Goal: Transaction & Acquisition: Obtain resource

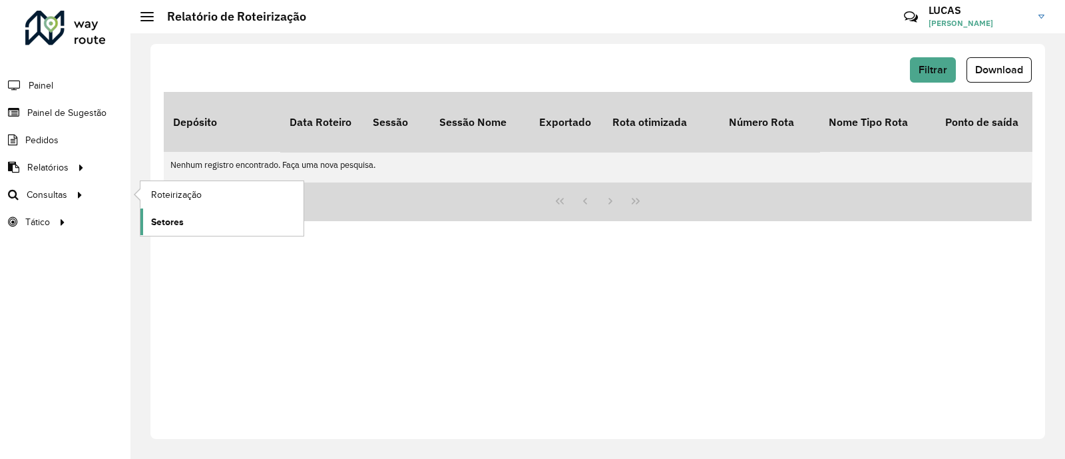
click at [178, 212] on link "Setores" at bounding box center [221, 221] width 163 height 27
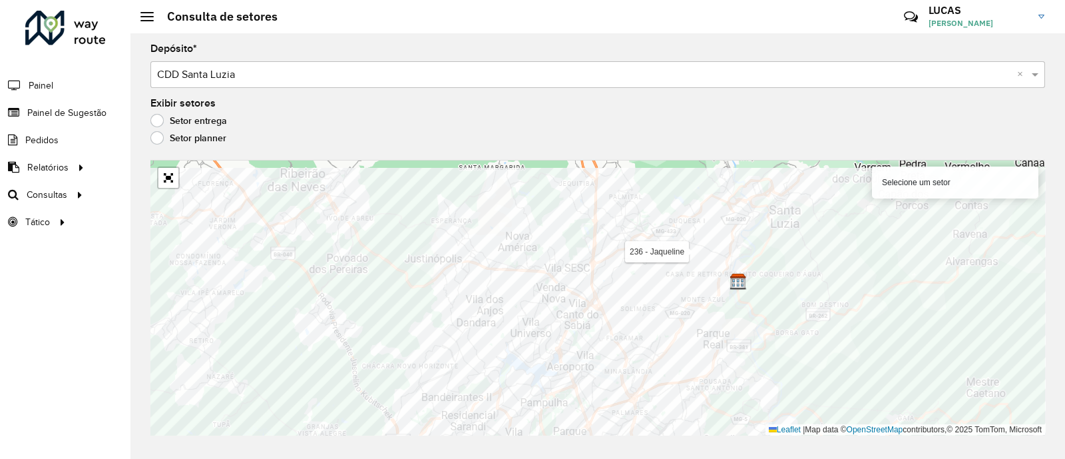
click at [0, 0] on div "Aguarde..." at bounding box center [0, 0] width 0 height 0
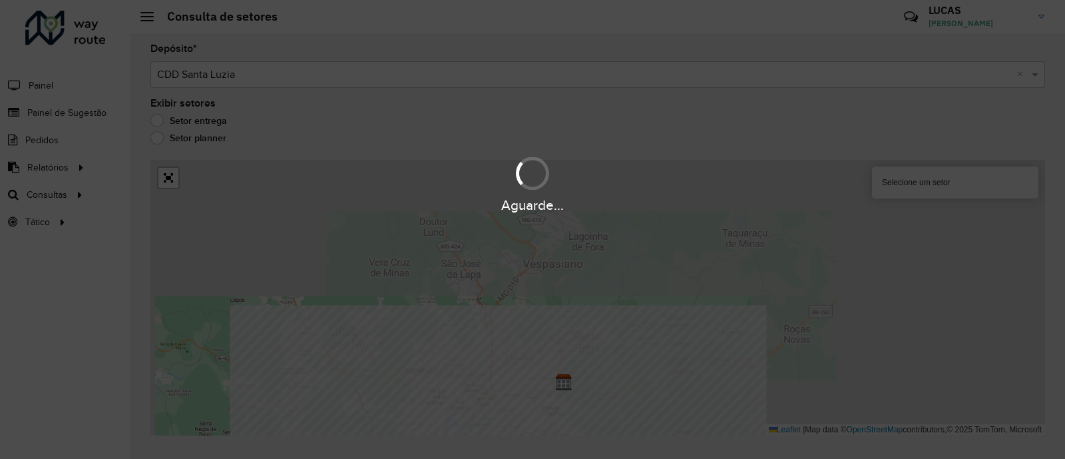
click at [717, 282] on div "Aguarde..." at bounding box center [532, 229] width 1065 height 459
click at [721, 254] on div "Aguarde..." at bounding box center [532, 229] width 1065 height 459
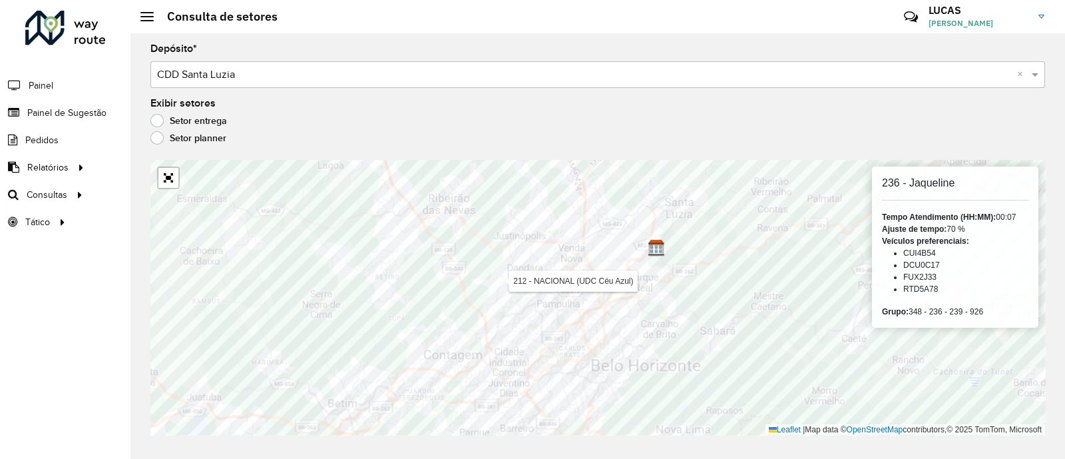
click at [0, 0] on div "Aguarde..." at bounding box center [0, 0] width 0 height 0
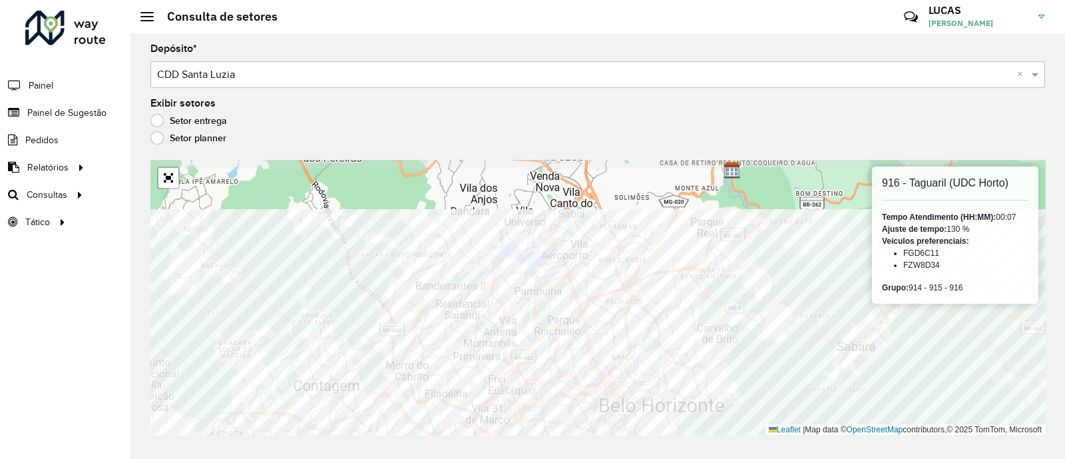
click at [789, 458] on html "Aguarde... Pop-up bloqueado! Seu navegador bloqueou automáticamente a abertura …" at bounding box center [532, 229] width 1065 height 459
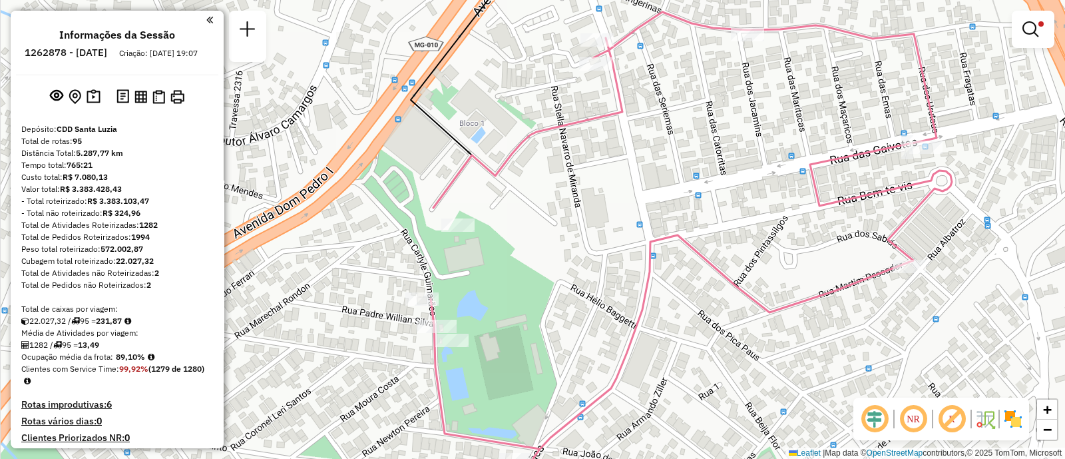
drag, startPoint x: 506, startPoint y: 390, endPoint x: 502, endPoint y: 321, distance: 69.3
click at [506, 345] on div "Limpar filtros Janela de atendimento Grade de atendimento Capacidade Transporta…" at bounding box center [532, 229] width 1065 height 459
drag, startPoint x: 502, startPoint y: 321, endPoint x: 500, endPoint y: 309, distance: 12.1
click at [500, 310] on div "Limpar filtros Janela de atendimento Grade de atendimento Capacidade Transporta…" at bounding box center [532, 229] width 1065 height 459
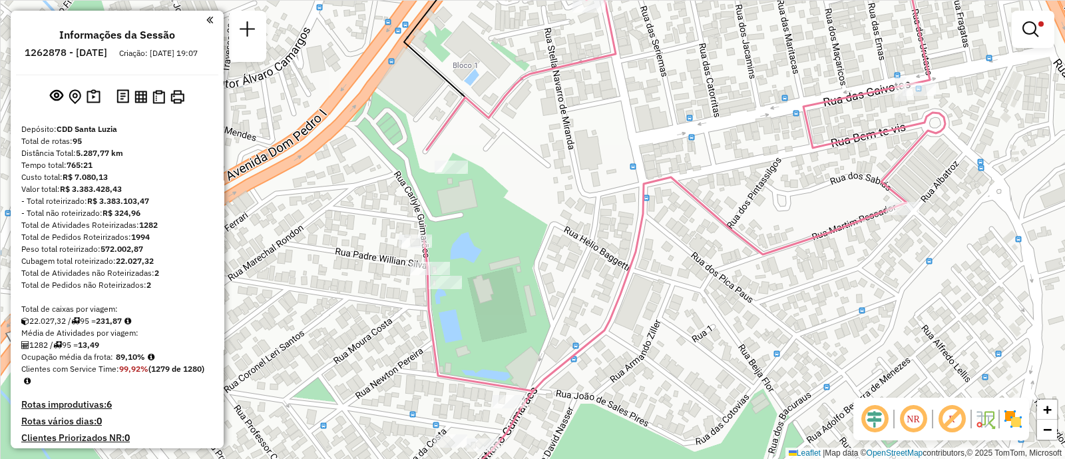
click at [500, 309] on div "Limpar filtros Janela de atendimento Grade de atendimento Capacidade Transporta…" at bounding box center [532, 229] width 1065 height 459
click at [491, 329] on div "Limpar filtros Janela de atendimento Grade de atendimento Capacidade Transporta…" at bounding box center [532, 229] width 1065 height 459
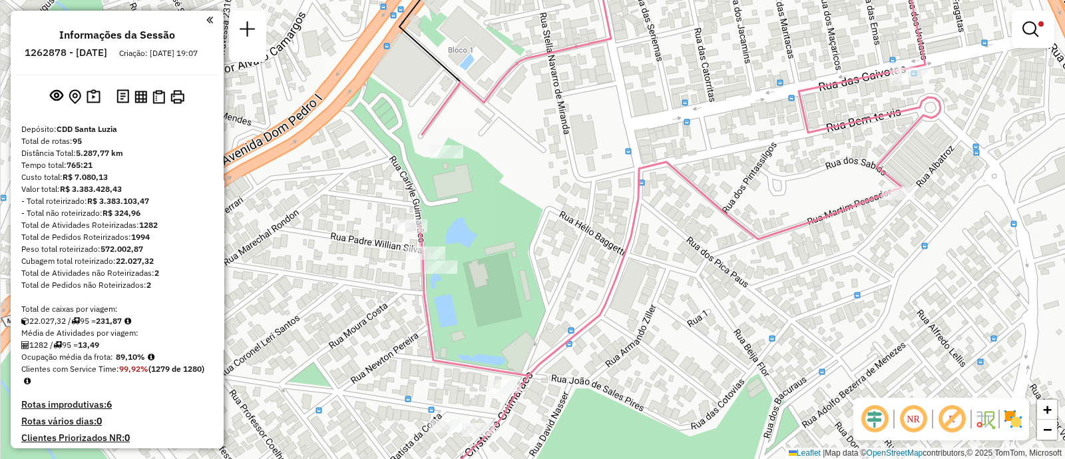
click at [484, 311] on div "Limpar filtros Janela de atendimento Grade de atendimento Capacidade Transporta…" at bounding box center [532, 229] width 1065 height 459
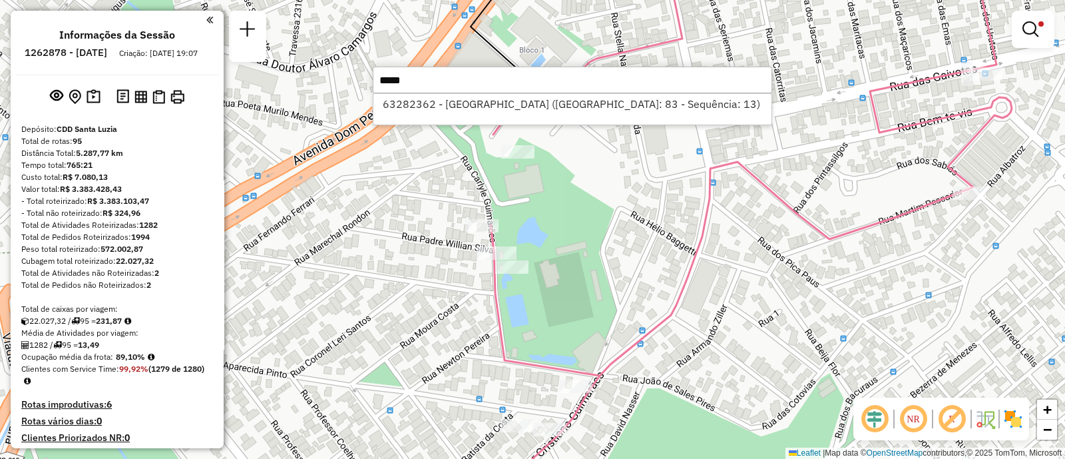
type input "*****"
click at [519, 116] on div "63282362 - BAR CENTRAL VILA BA (Rota: 83 - Sequência: 13)" at bounding box center [572, 109] width 399 height 32
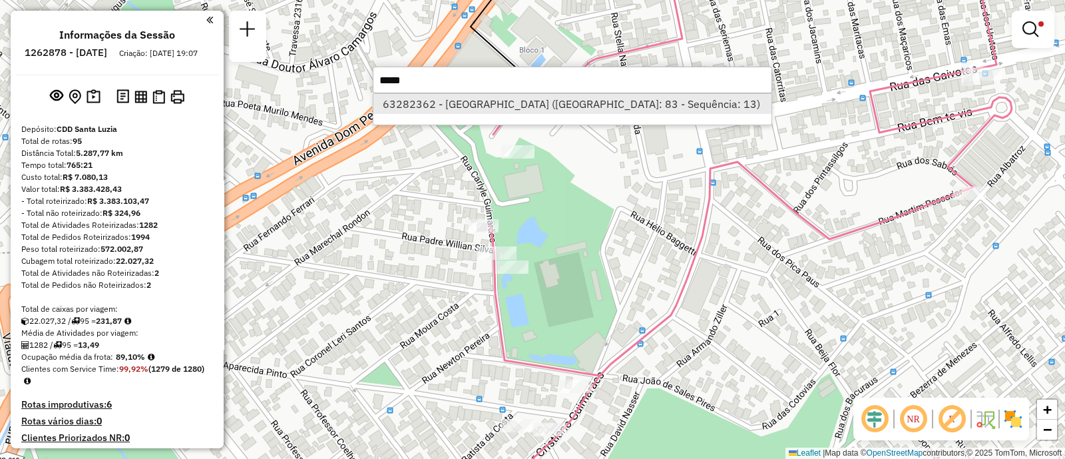
click at [516, 105] on li "63282362 - BAR CENTRAL VILA BA (Rota: 83 - Sequência: 13)" at bounding box center [572, 104] width 398 height 20
select select "**********"
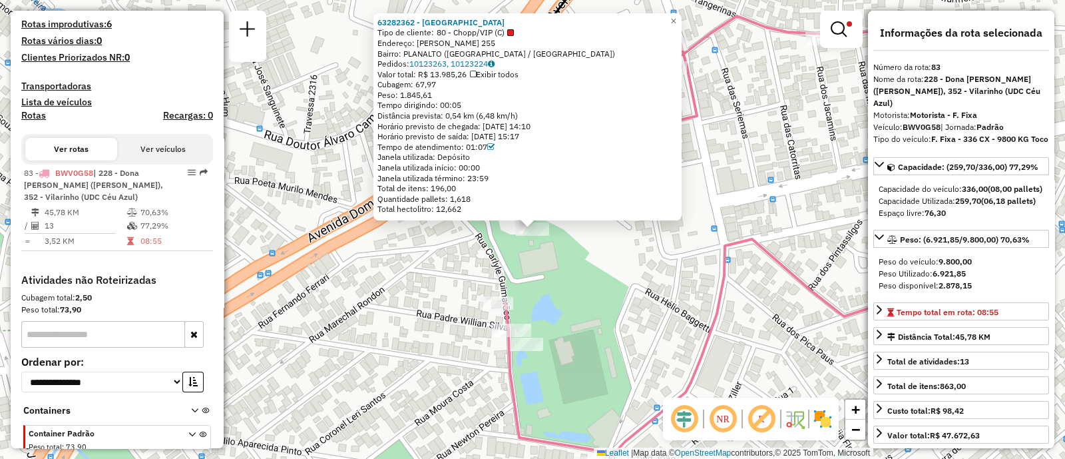
scroll to position [425, 0]
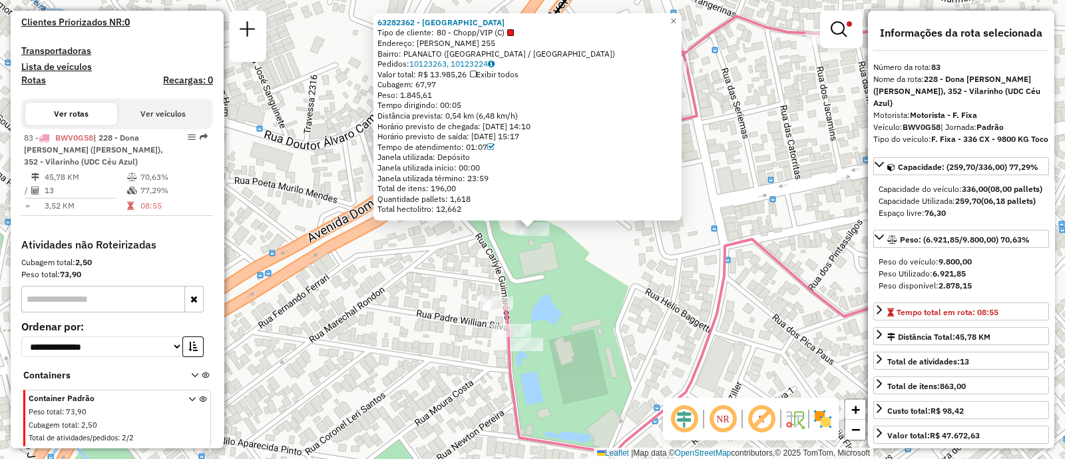
click at [564, 255] on div "63282362 - BAR CENTRAL VILA BA Tipo de cliente: 80 - Chopp/VIP (C) Endereço: CA…" at bounding box center [532, 229] width 1065 height 459
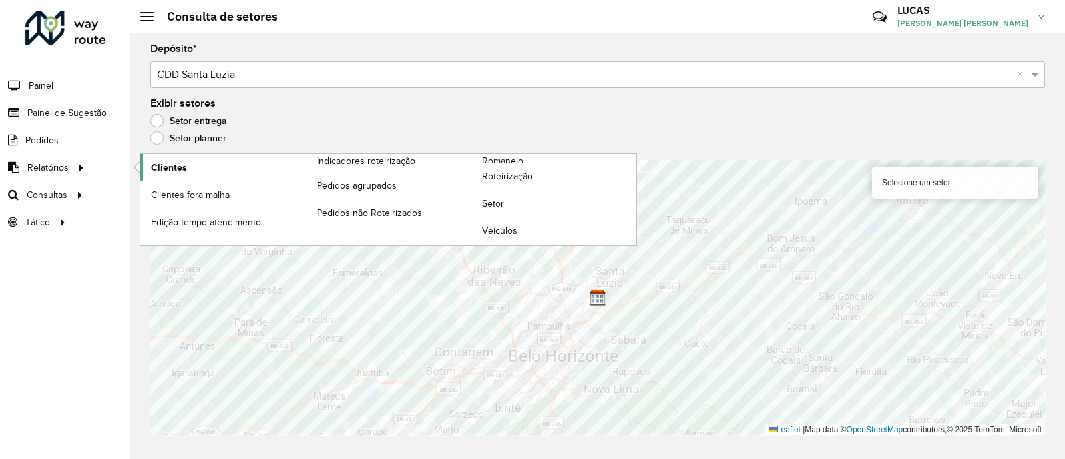
click at [178, 163] on span "Clientes" at bounding box center [169, 167] width 36 height 14
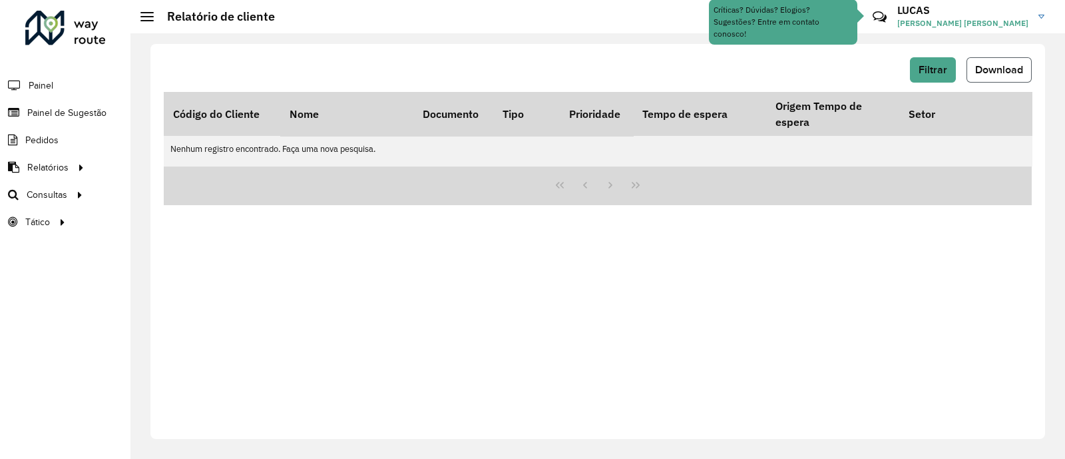
click at [1015, 67] on span "Download" at bounding box center [999, 69] width 48 height 11
click at [927, 78] on button "Filtrar" at bounding box center [933, 69] width 46 height 25
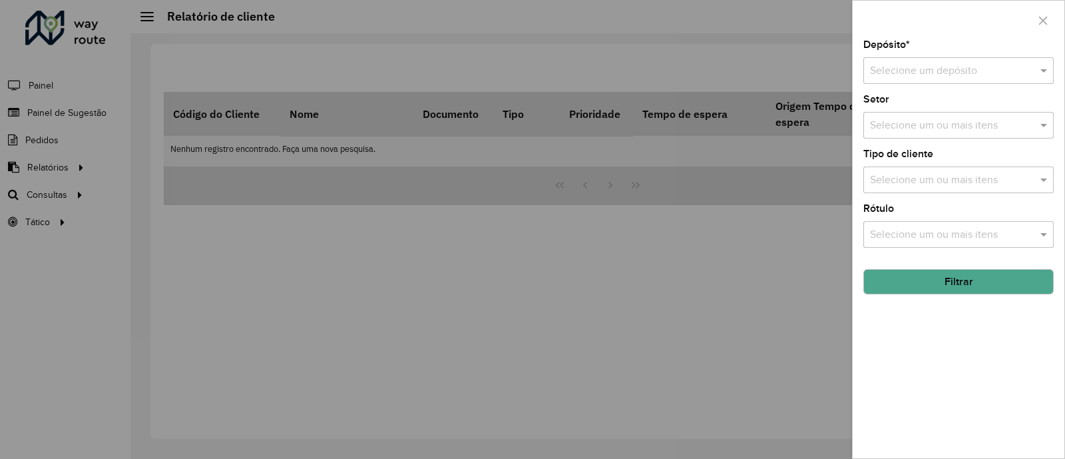
click at [906, 76] on input "text" at bounding box center [945, 71] width 150 height 16
click at [905, 76] on input "text" at bounding box center [945, 71] width 150 height 16
click at [898, 104] on span "CDD Santa Luzia" at bounding box center [908, 109] width 78 height 11
click at [946, 277] on button "Filtrar" at bounding box center [958, 281] width 190 height 25
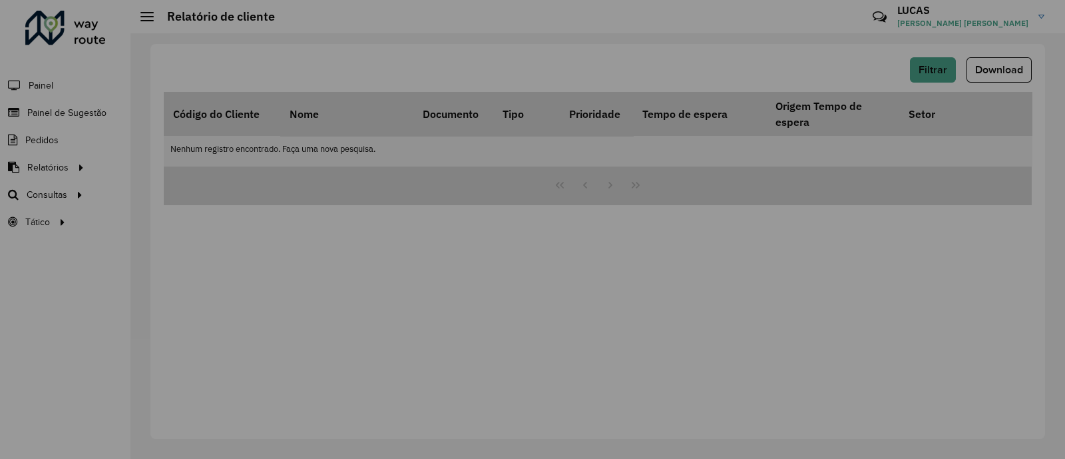
click at [0, 0] on div "Aguarde..." at bounding box center [0, 0] width 0 height 0
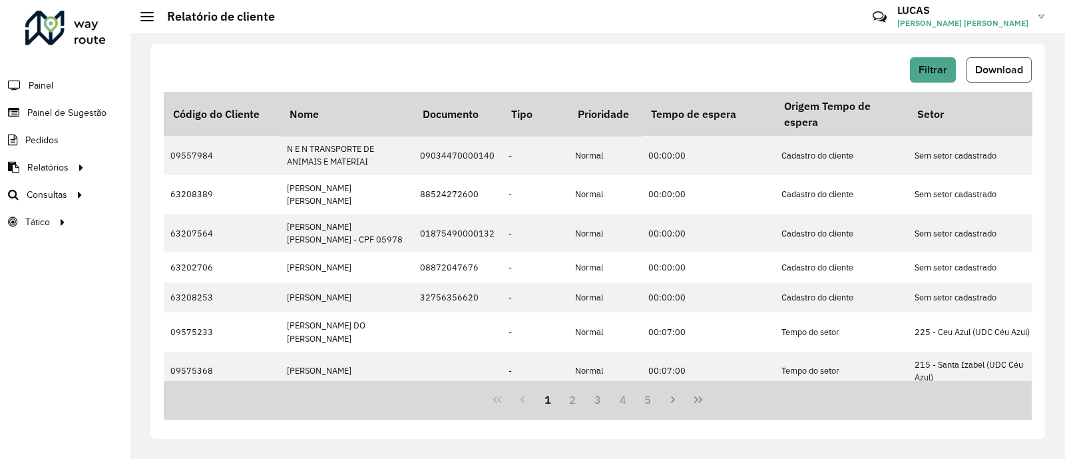
click at [985, 73] on span "Download" at bounding box center [999, 69] width 48 height 11
click at [0, 0] on div "Aguarde..." at bounding box center [0, 0] width 0 height 0
